Goal: Task Accomplishment & Management: Manage account settings

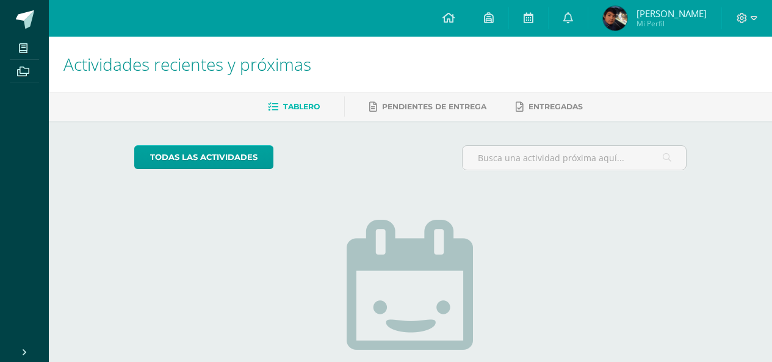
scroll to position [0, 29]
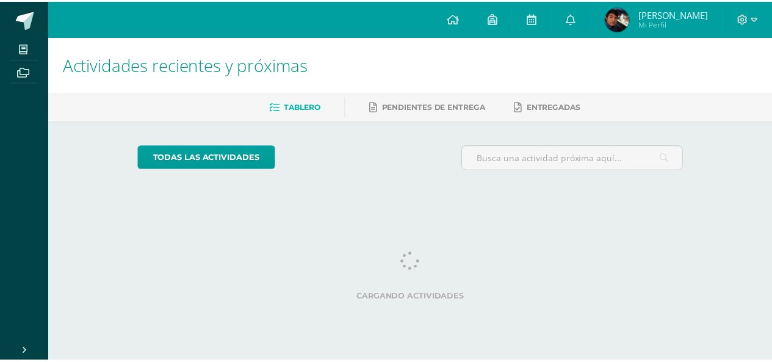
scroll to position [0, 29]
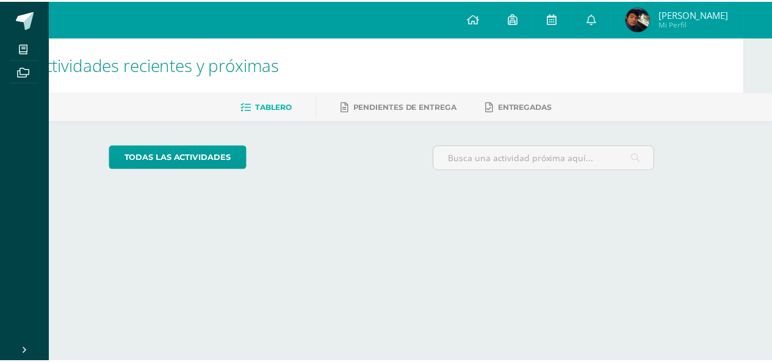
scroll to position [0, 29]
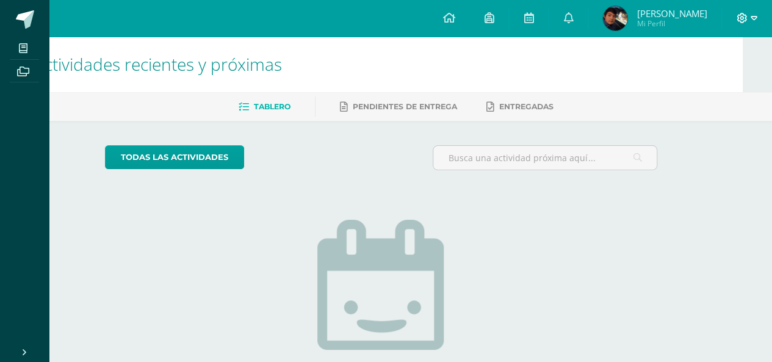
click at [747, 17] on span at bounding box center [746, 18] width 21 height 13
click at [693, 81] on span "Cerrar sesión" at bounding box center [714, 83] width 55 height 12
